Goal: Transaction & Acquisition: Obtain resource

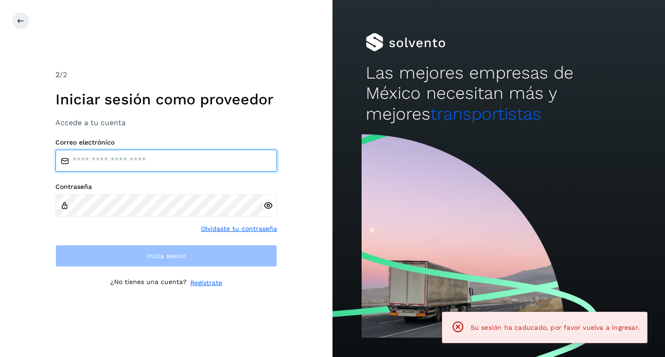
type input "**********"
click at [178, 163] on input "**********" at bounding box center [166, 161] width 222 height 22
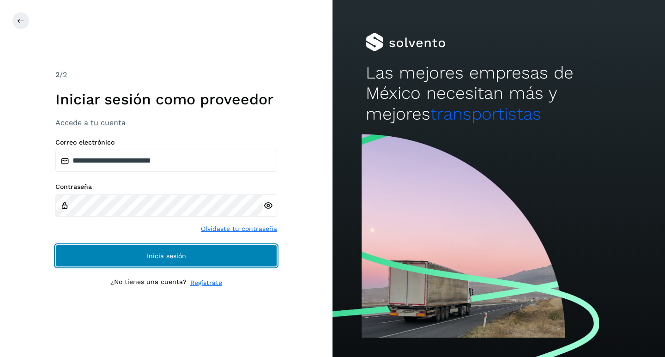
click at [97, 258] on button "Inicia sesión" at bounding box center [166, 256] width 222 height 22
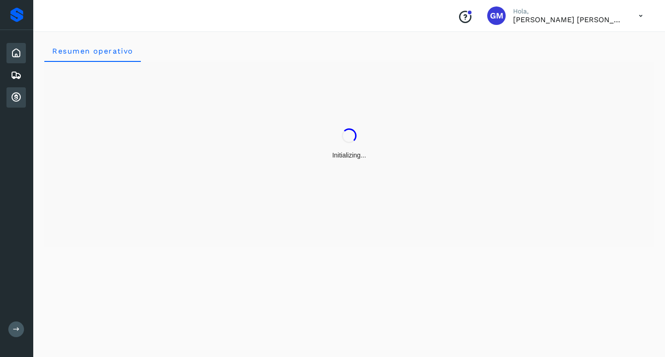
click at [17, 98] on icon at bounding box center [16, 97] width 11 height 11
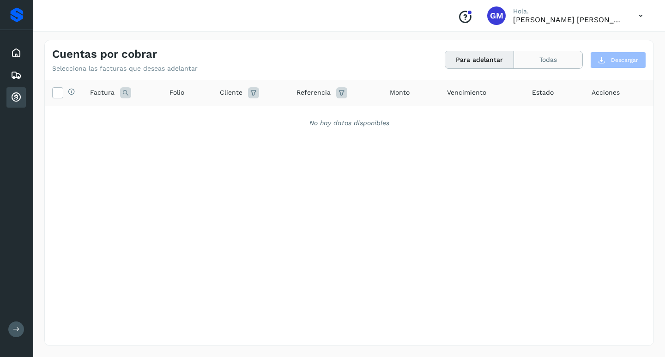
click at [540, 64] on button "Todas" at bounding box center [548, 59] width 68 height 17
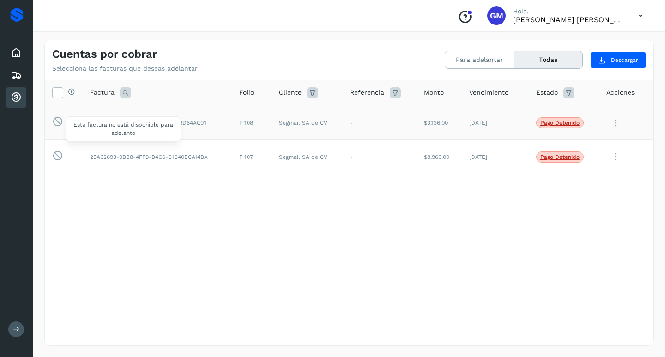
click at [56, 124] on icon at bounding box center [57, 122] width 11 height 12
click at [125, 255] on div "Selecciona todas las facturas disponibles para adelanto Factura Folio Cliente R…" at bounding box center [349, 194] width 609 height 228
click at [617, 123] on icon at bounding box center [616, 123] width 18 height 19
click at [504, 244] on div at bounding box center [332, 178] width 665 height 357
click at [618, 153] on icon at bounding box center [616, 156] width 18 height 19
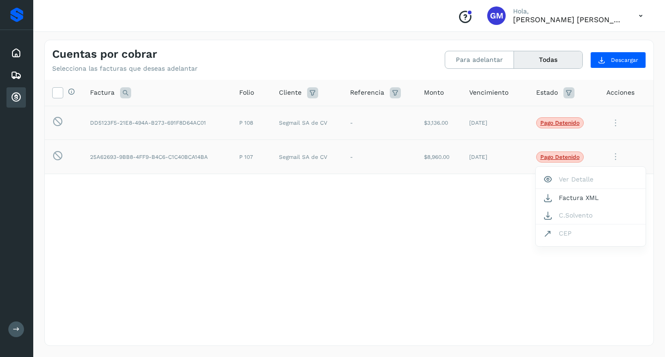
click at [333, 265] on div at bounding box center [332, 178] width 665 height 357
click at [57, 89] on icon at bounding box center [58, 92] width 10 height 10
click at [486, 61] on button "Para adelantar" at bounding box center [479, 59] width 69 height 17
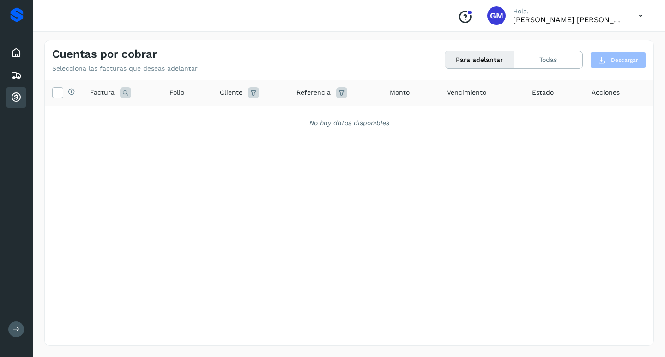
click at [12, 99] on icon at bounding box center [16, 97] width 11 height 11
click at [542, 56] on button "Todas" at bounding box center [548, 59] width 68 height 17
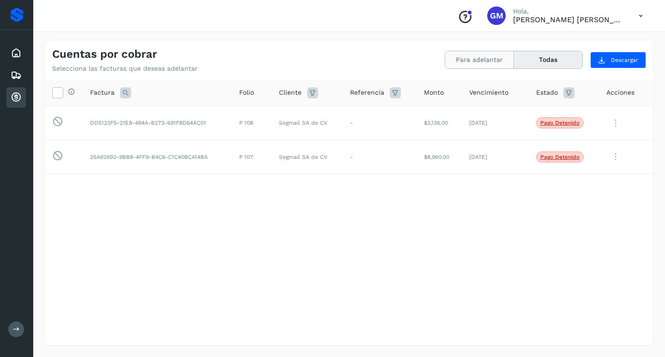
click at [499, 58] on button "Para adelantar" at bounding box center [479, 59] width 69 height 17
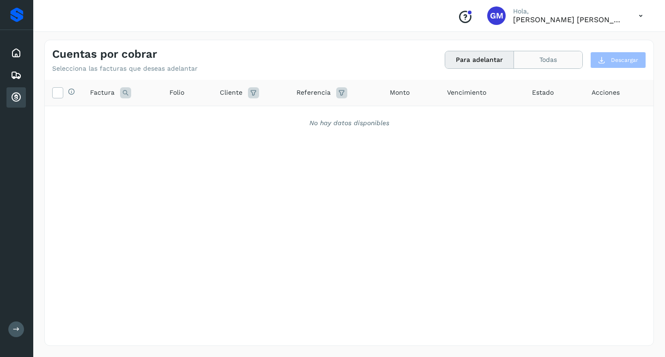
click at [547, 65] on button "Todas" at bounding box center [548, 59] width 68 height 17
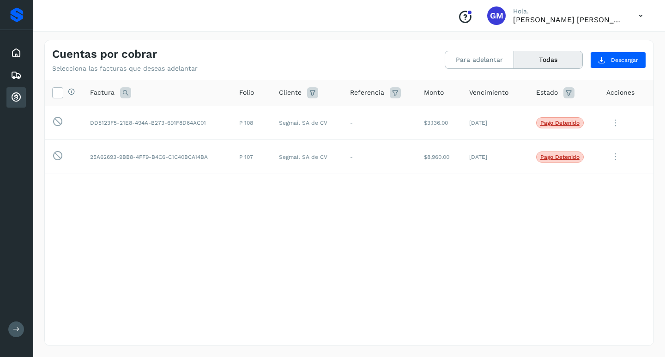
click at [17, 324] on button at bounding box center [16, 330] width 16 height 16
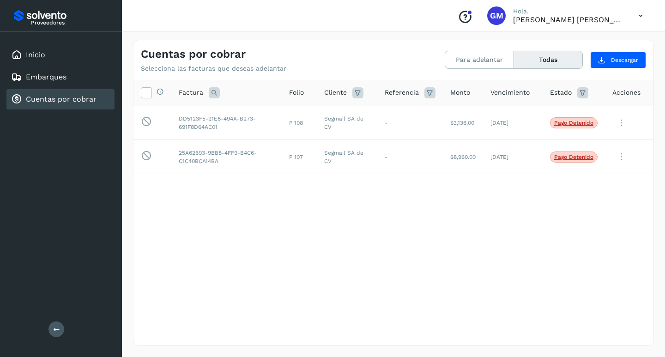
click at [644, 17] on icon at bounding box center [641, 15] width 19 height 19
click at [577, 44] on div "Cerrar sesión" at bounding box center [595, 42] width 110 height 18
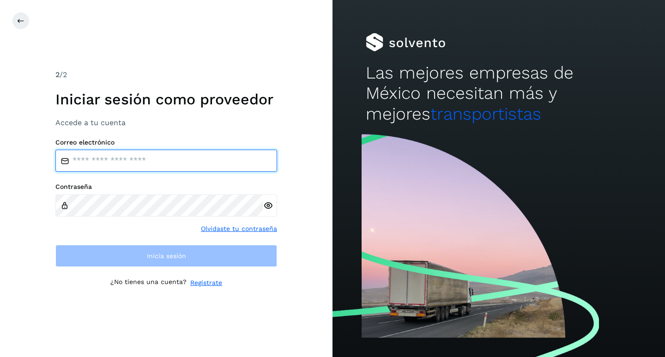
type input "**********"
